Goal: Transaction & Acquisition: Book appointment/travel/reservation

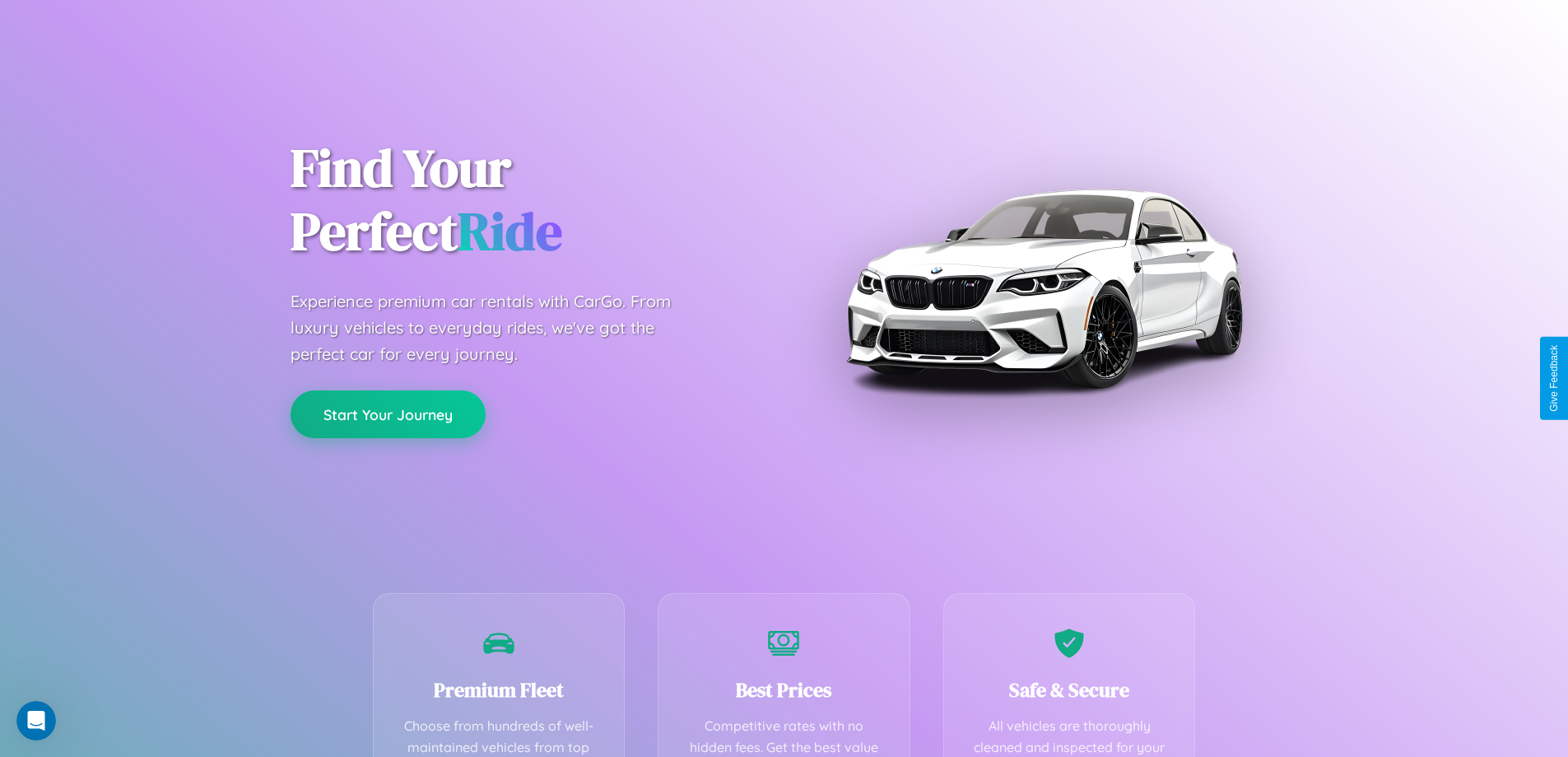
click at [388, 415] on button "Start Your Journey" at bounding box center [388, 415] width 195 height 48
click at [388, 414] on button "Start Your Journey" at bounding box center [388, 415] width 195 height 48
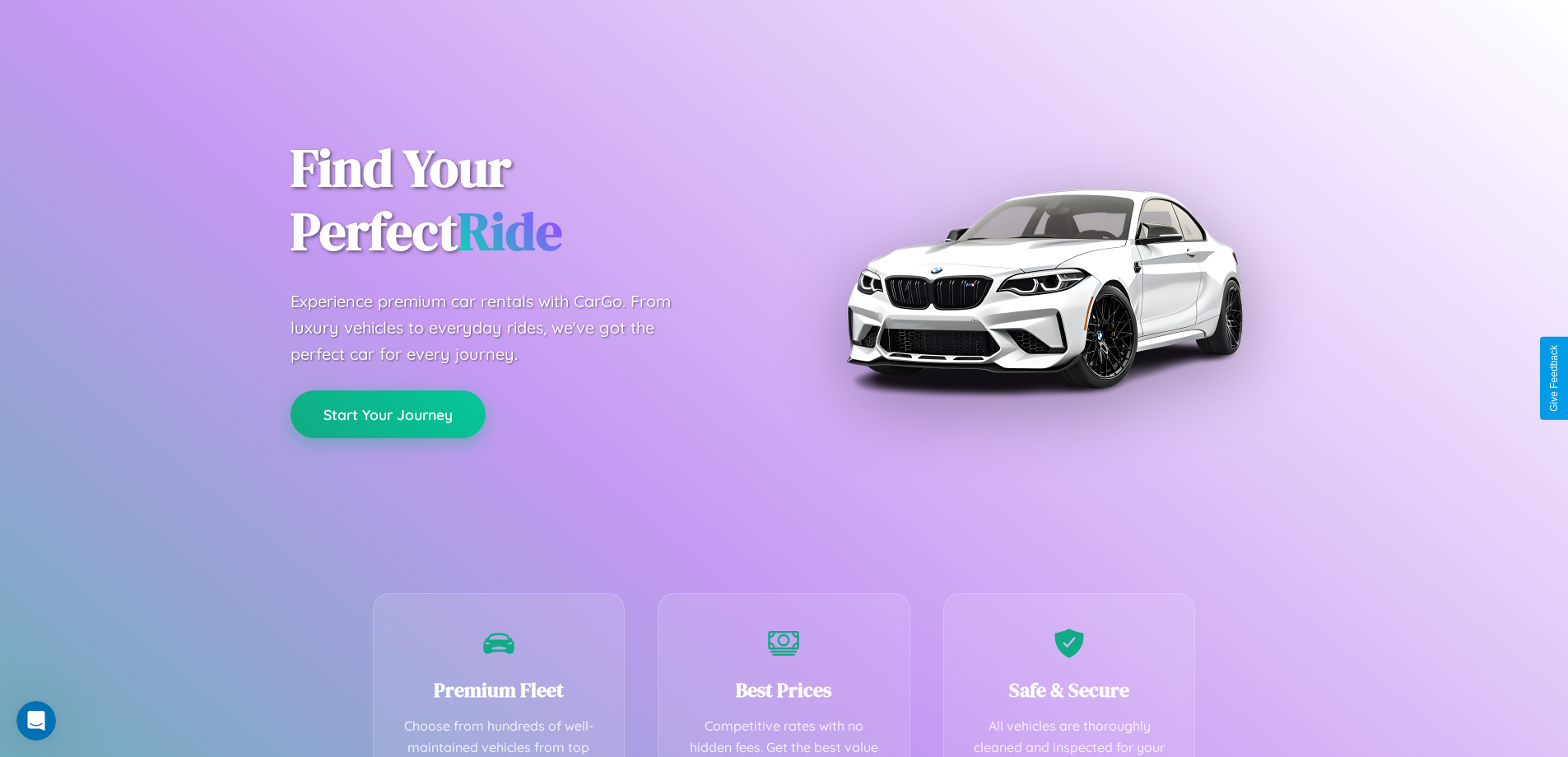
click at [388, 414] on button "Start Your Journey" at bounding box center [388, 415] width 195 height 48
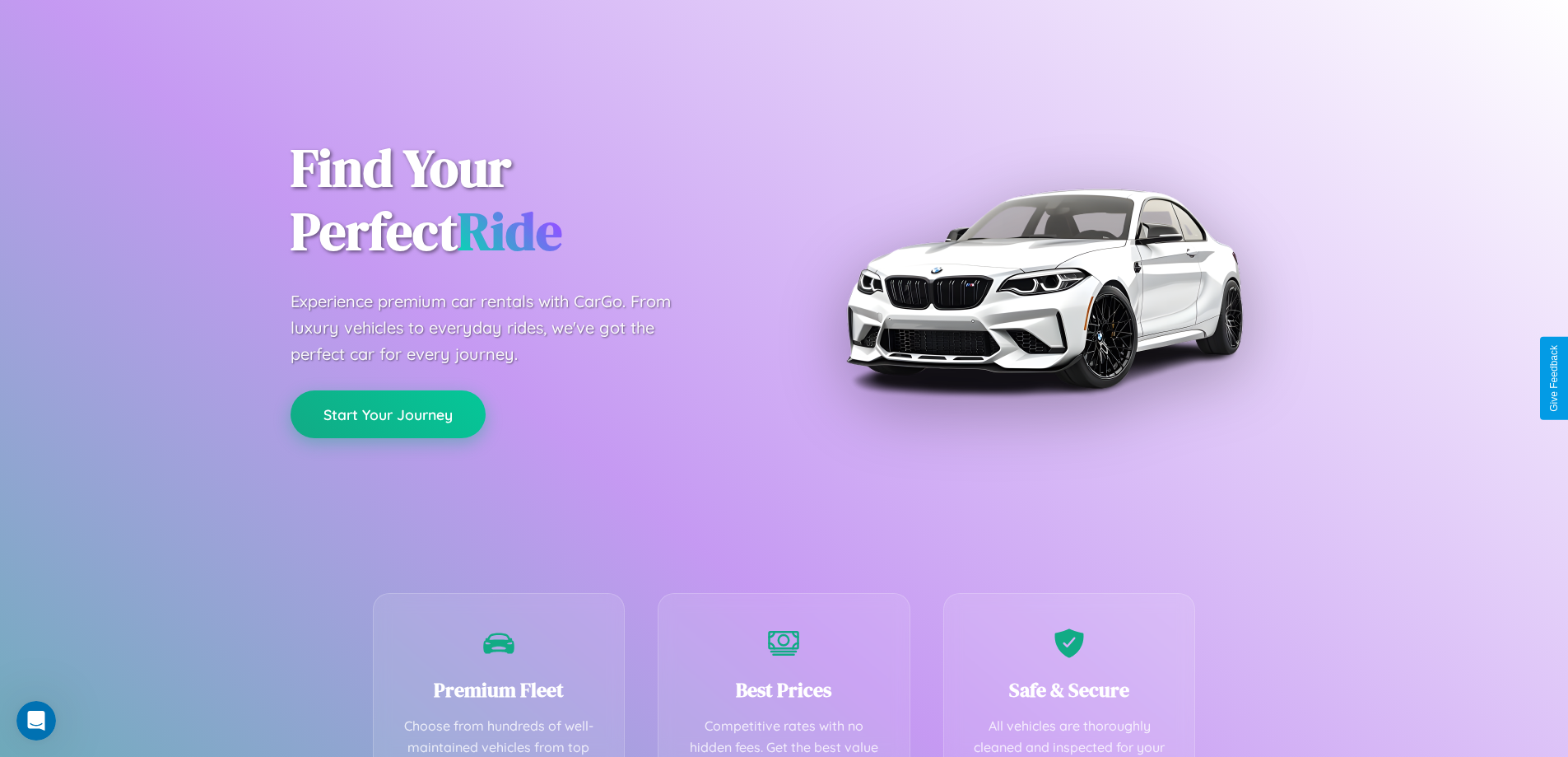
click at [388, 414] on button "Start Your Journey" at bounding box center [388, 415] width 195 height 48
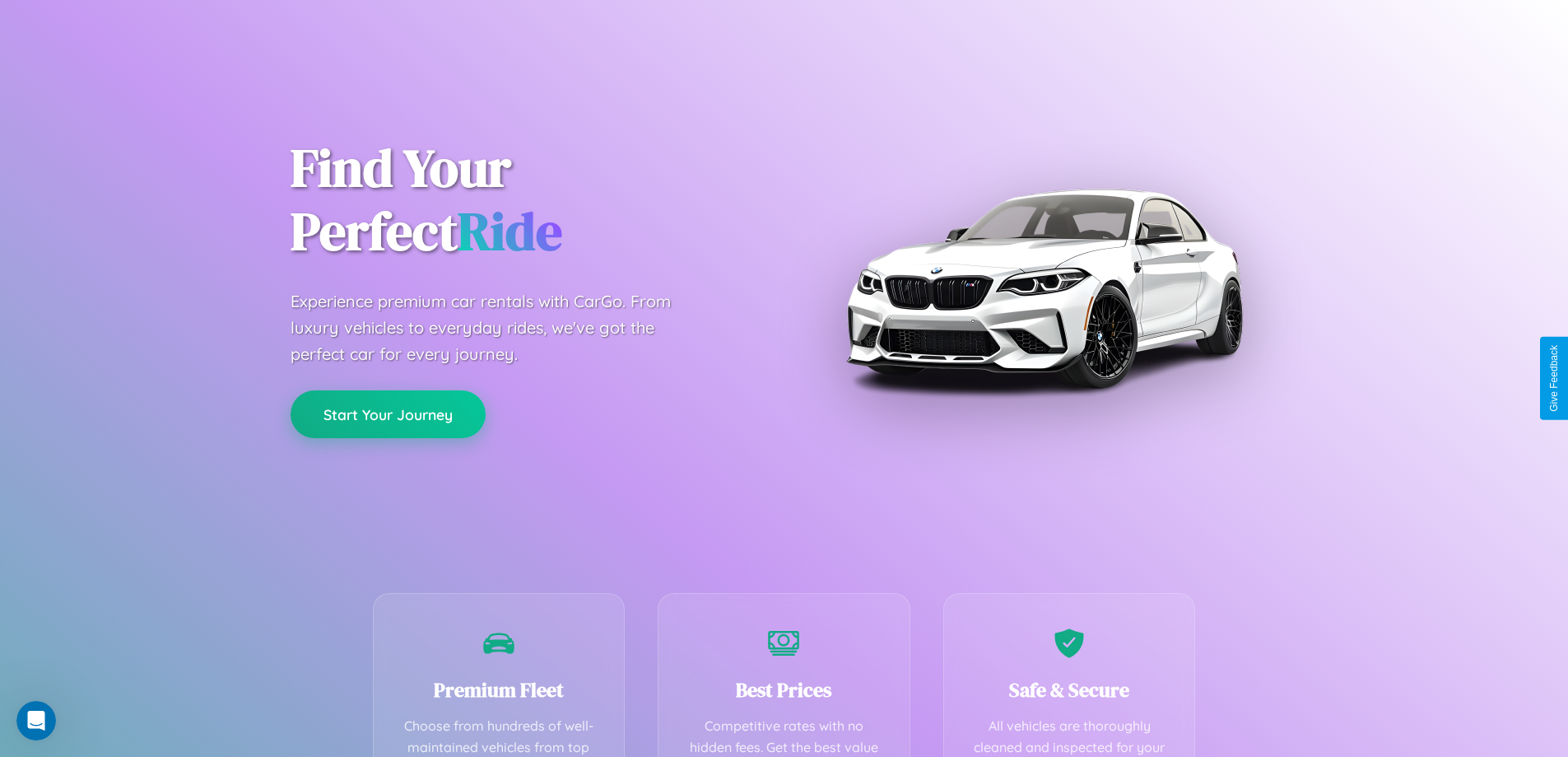
click at [388, 414] on button "Start Your Journey" at bounding box center [388, 415] width 195 height 48
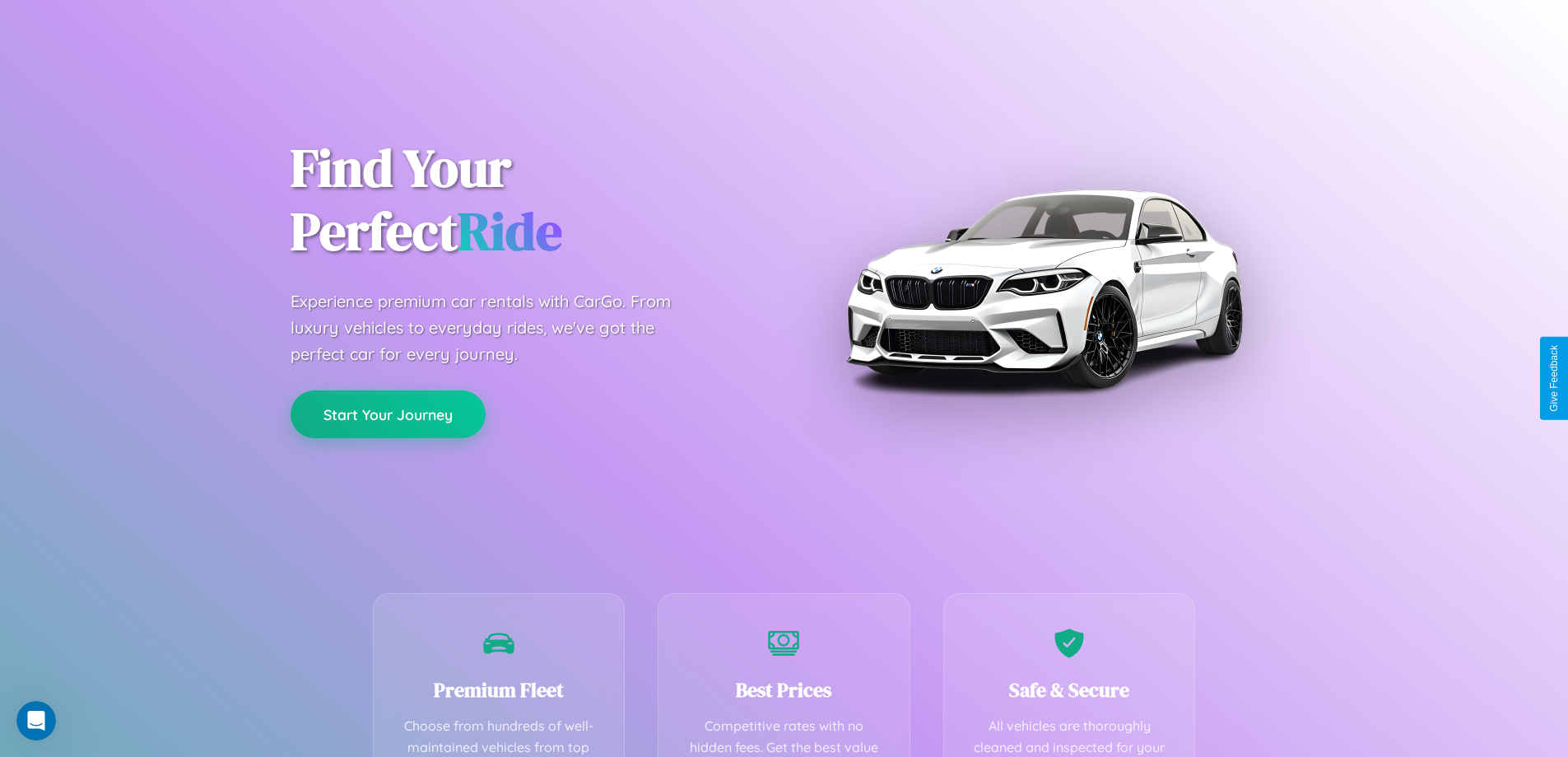
click at [388, 414] on button "Start Your Journey" at bounding box center [388, 415] width 195 height 48
